Goal: Task Accomplishment & Management: Use online tool/utility

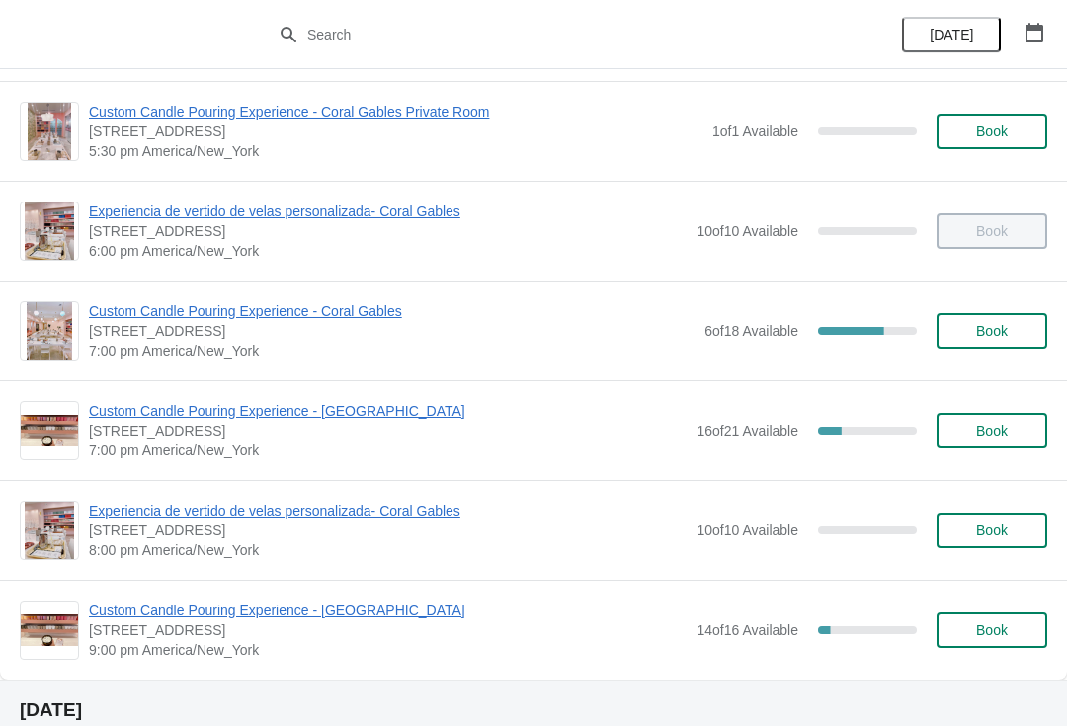
scroll to position [1165, 0]
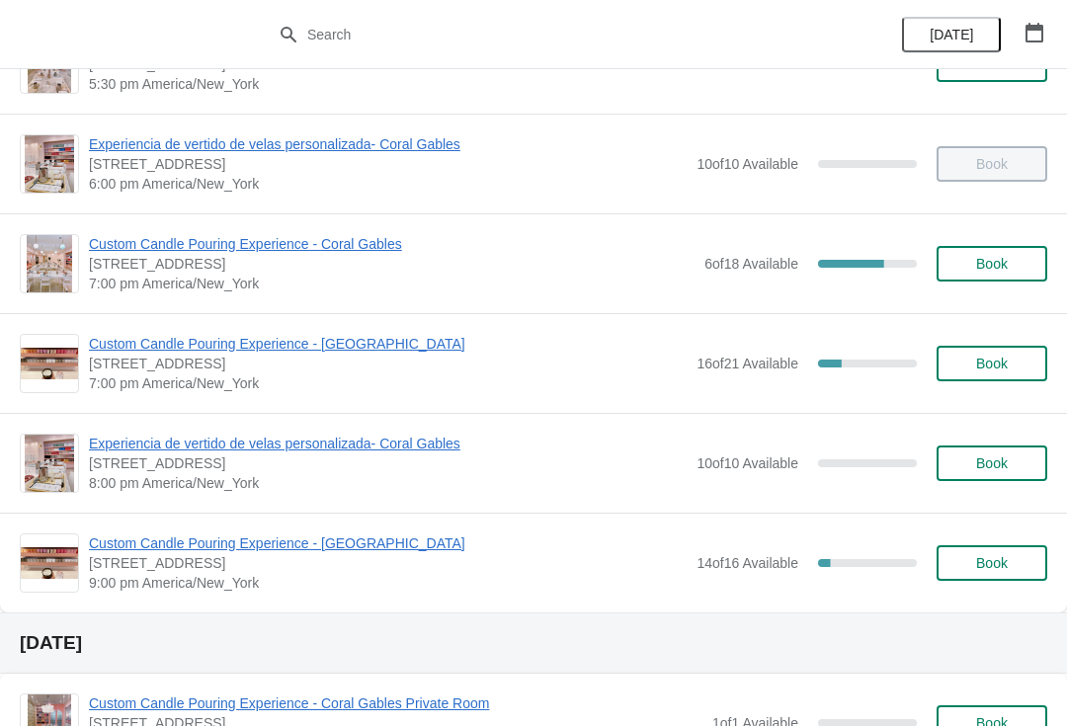
click at [263, 249] on span "Custom Candle Pouring Experience - Coral Gables" at bounding box center [391, 244] width 605 height 20
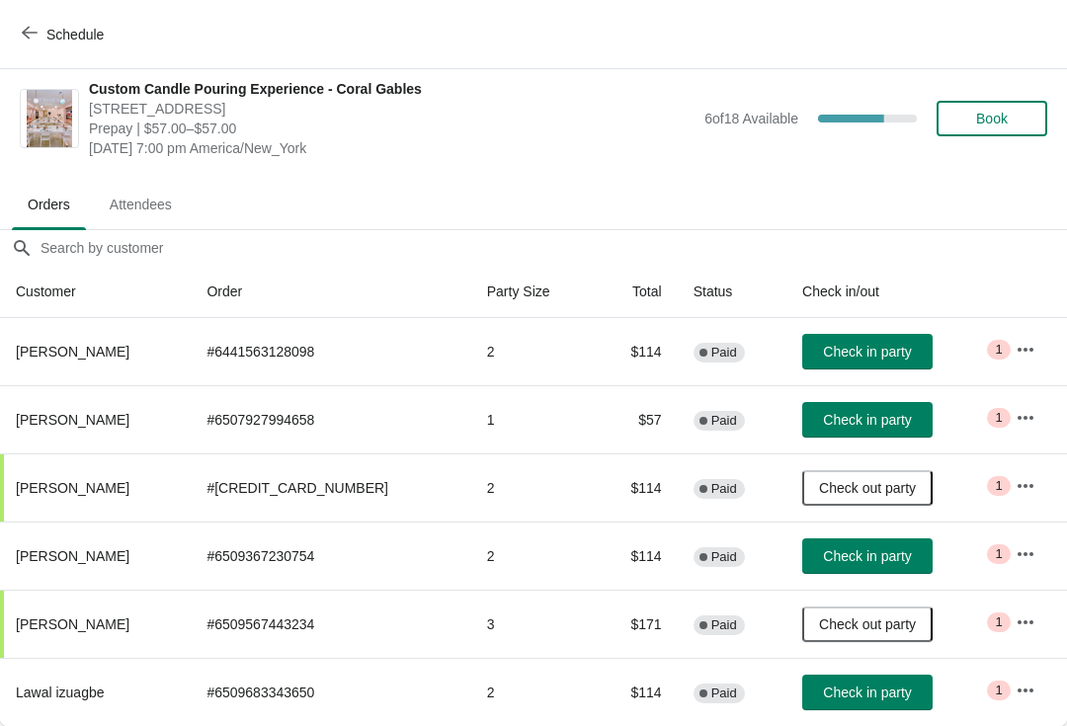
scroll to position [10, 0]
click at [880, 706] on button "Check in party" at bounding box center [867, 692] width 130 height 36
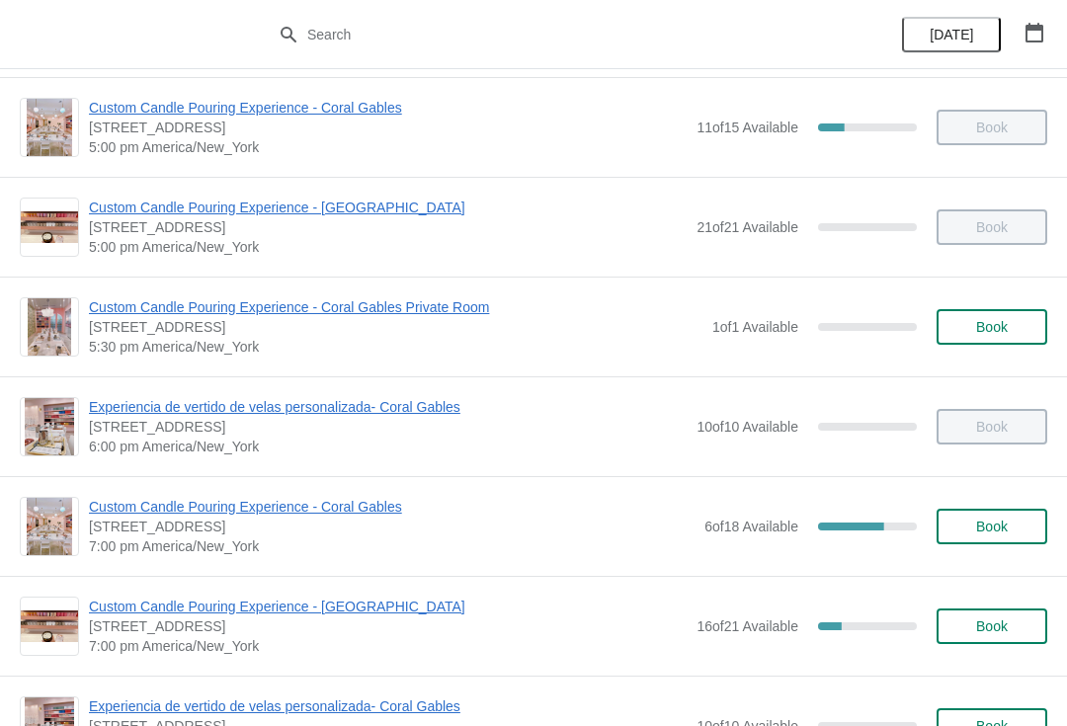
scroll to position [905, 0]
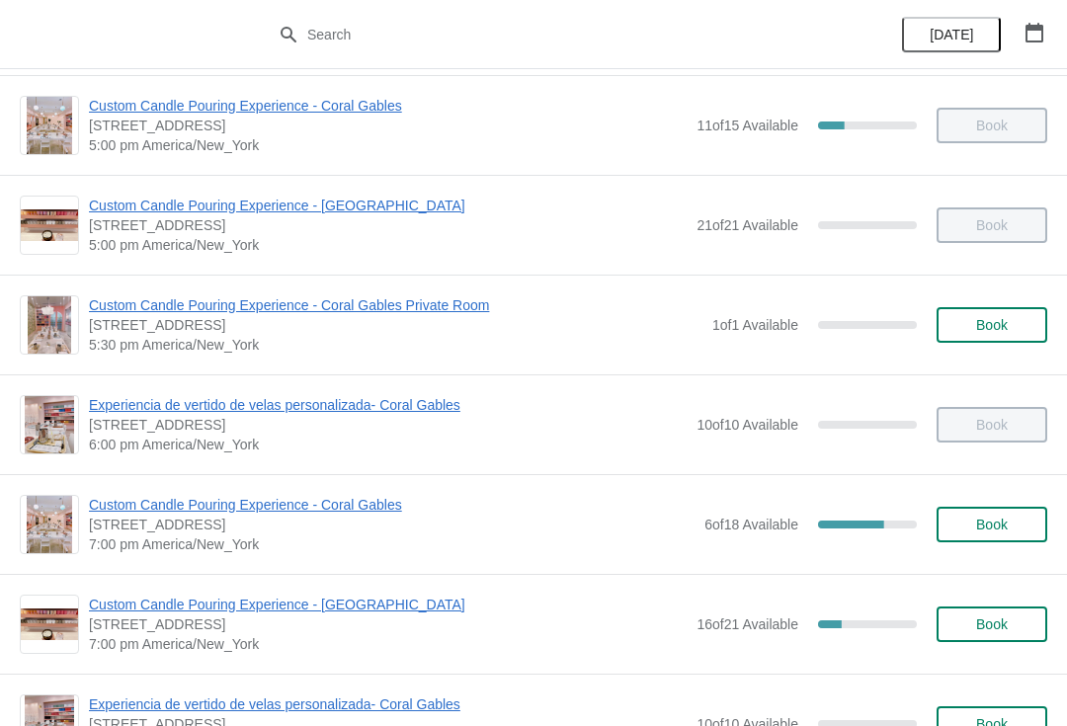
click at [132, 511] on span "Custom Candle Pouring Experience - Coral Gables" at bounding box center [391, 505] width 605 height 20
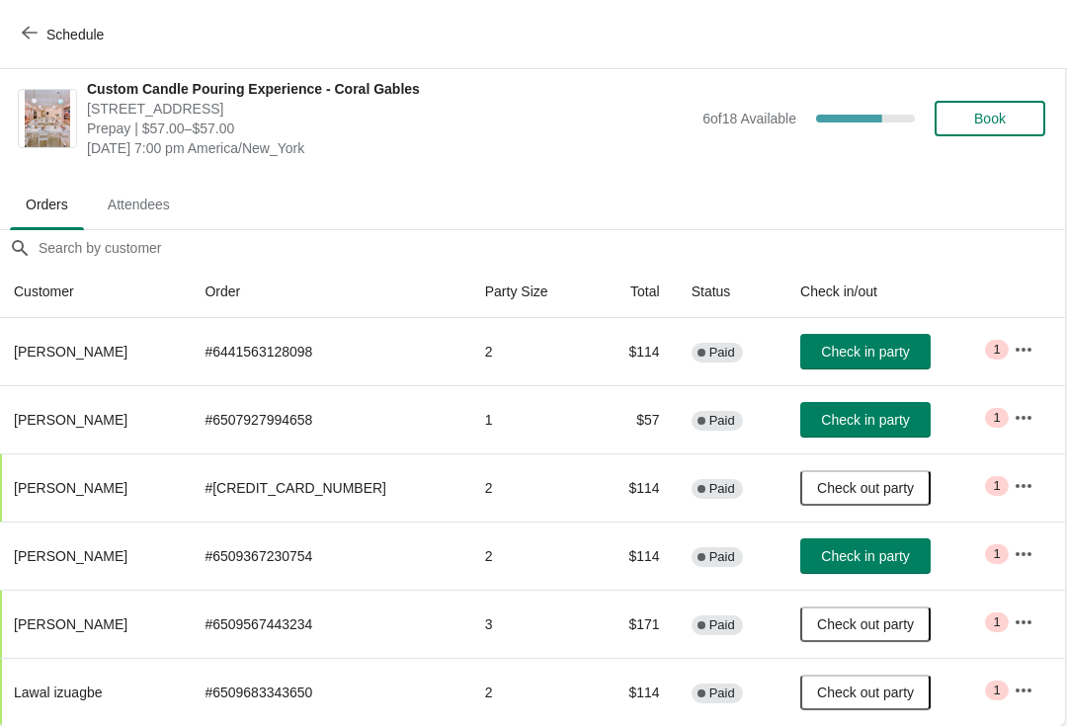
scroll to position [10, 1]
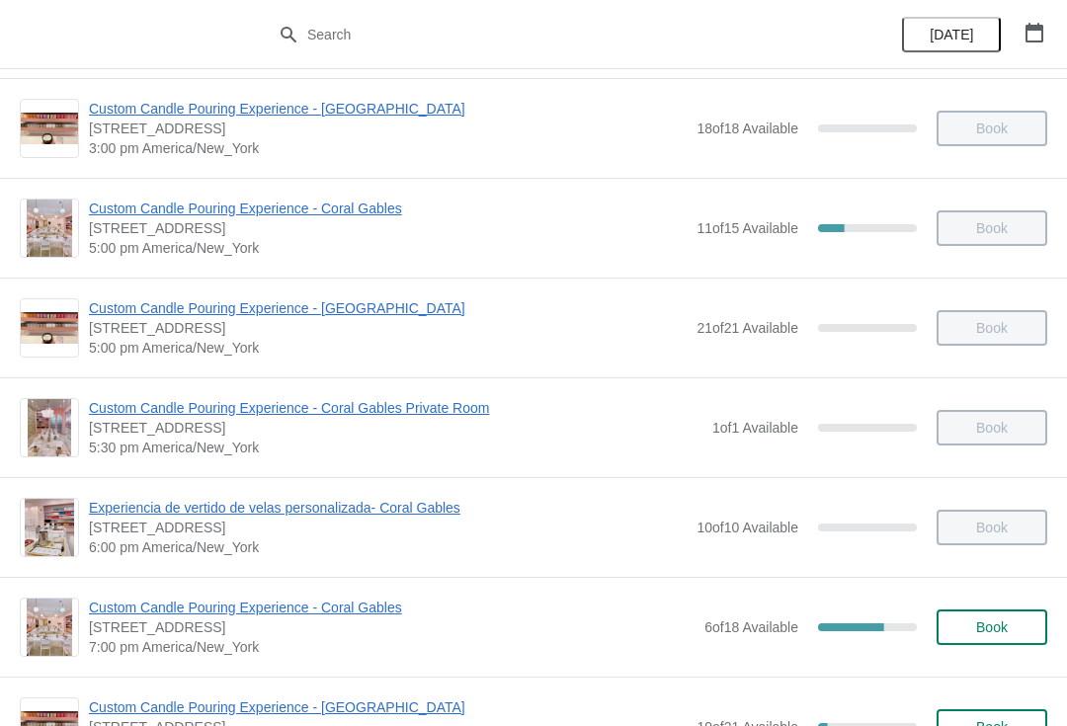
scroll to position [804, 0]
